Goal: Task Accomplishment & Management: Complete application form

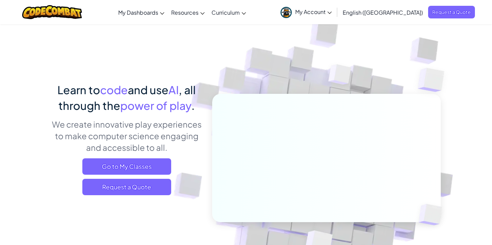
click at [332, 14] on span "My Account" at bounding box center [313, 11] width 37 height 7
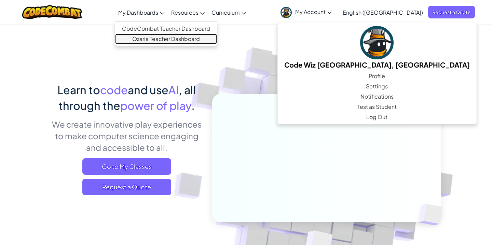
click at [183, 39] on link "Ozaria Teacher Dashboard" at bounding box center [166, 39] width 102 height 10
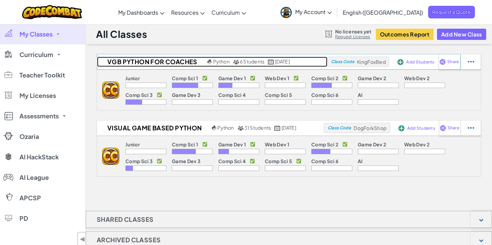
click at [253, 62] on span "6 Students" at bounding box center [252, 61] width 25 height 6
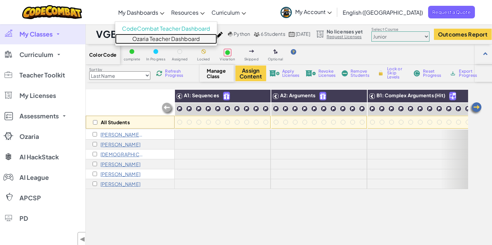
click at [188, 40] on link "Ozaria Teacher Dashboard" at bounding box center [166, 39] width 102 height 10
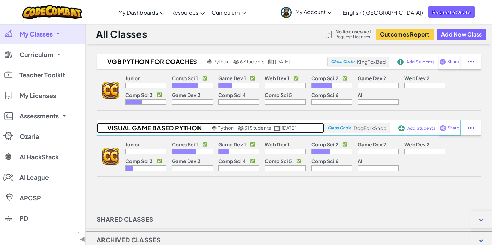
click at [257, 127] on span "31 Students" at bounding box center [257, 128] width 27 height 6
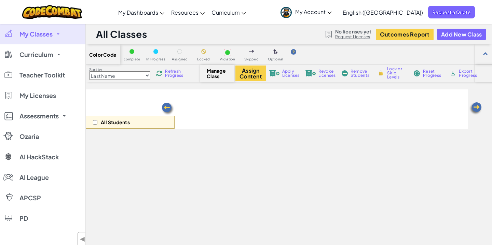
select select "56462f935afde0c6fd30fc8c"
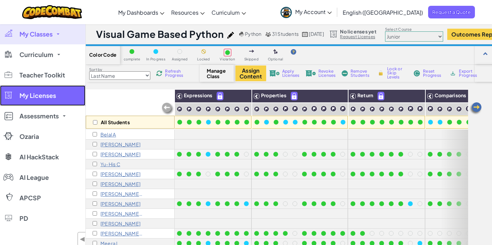
click at [35, 100] on link "My Licenses" at bounding box center [42, 95] width 85 height 21
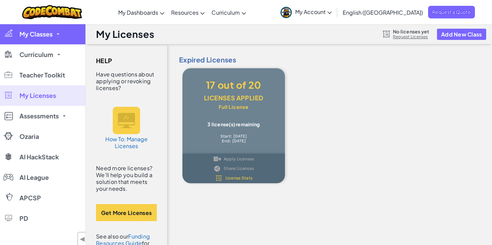
click at [38, 36] on span "My Classes" at bounding box center [35, 34] width 33 height 6
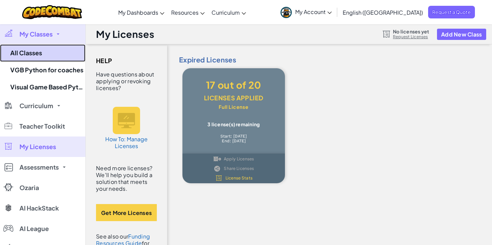
click at [28, 52] on link "All Classes" at bounding box center [42, 52] width 85 height 17
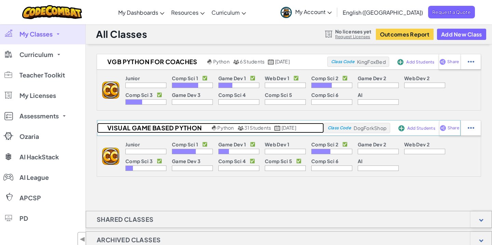
click at [254, 129] on span "31 Students" at bounding box center [257, 128] width 27 height 6
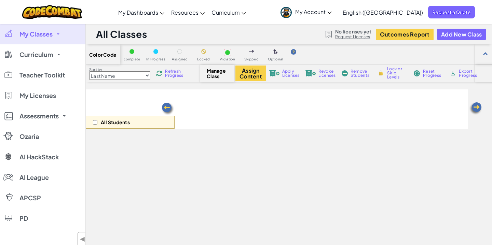
select select "56462f935afde0c6fd30fc8c"
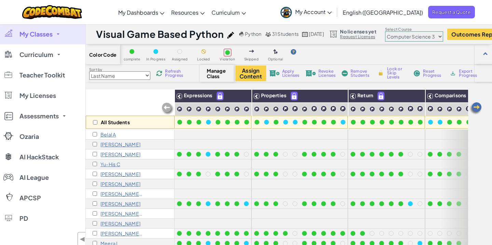
click at [373, 37] on link "Request Licenses" at bounding box center [358, 36] width 36 height 5
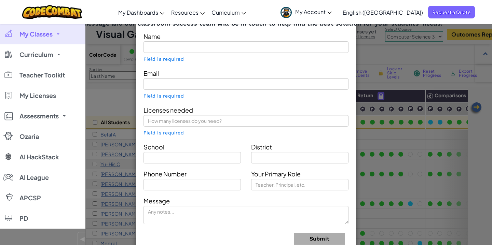
type input "Code Wiz [GEOGRAPHIC_DATA], [GEOGRAPHIC_DATA]"
type input "kirkland@thecodewiz.com"
type input "Code Wiz Kirkland"
type input "None"
type input "4253246969"
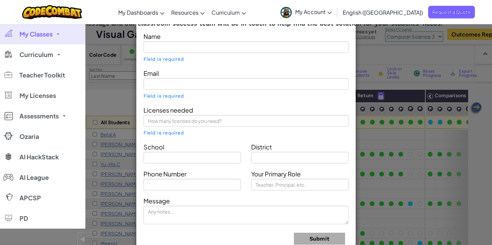
type input "Teacher"
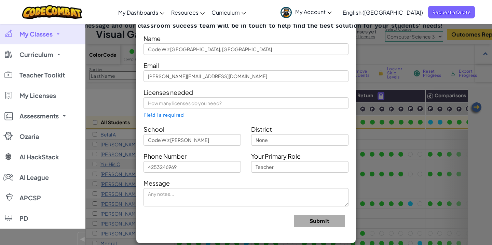
click at [440, 51] on div "Contact Our Classroom Team Send us a message and our classroom success team wil…" at bounding box center [246, 122] width 492 height 245
